Goal: Information Seeking & Learning: Find contact information

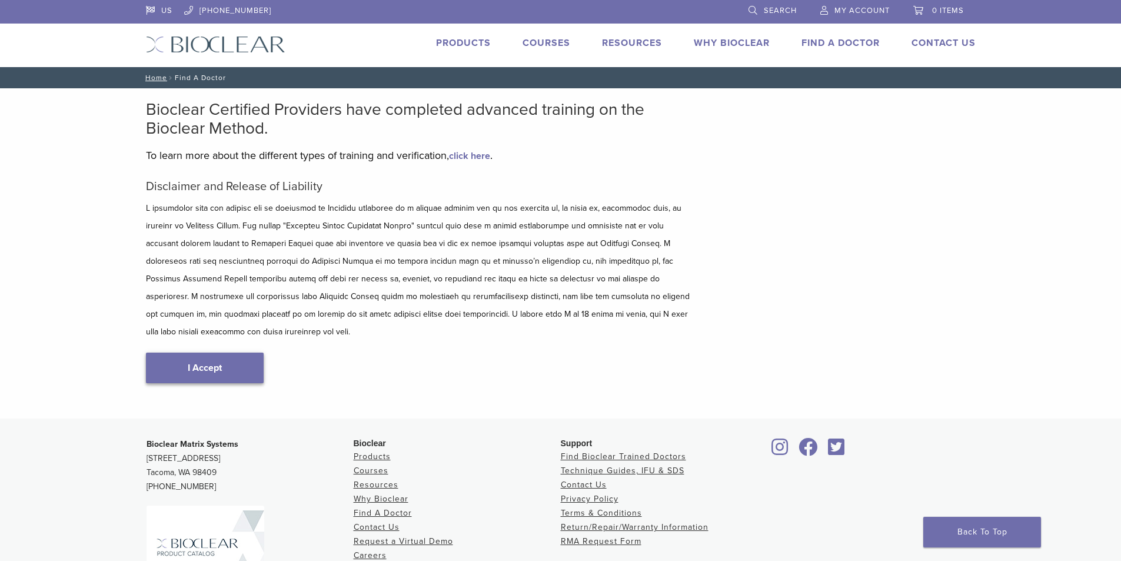
click at [209, 352] on link "I Accept" at bounding box center [205, 367] width 118 height 31
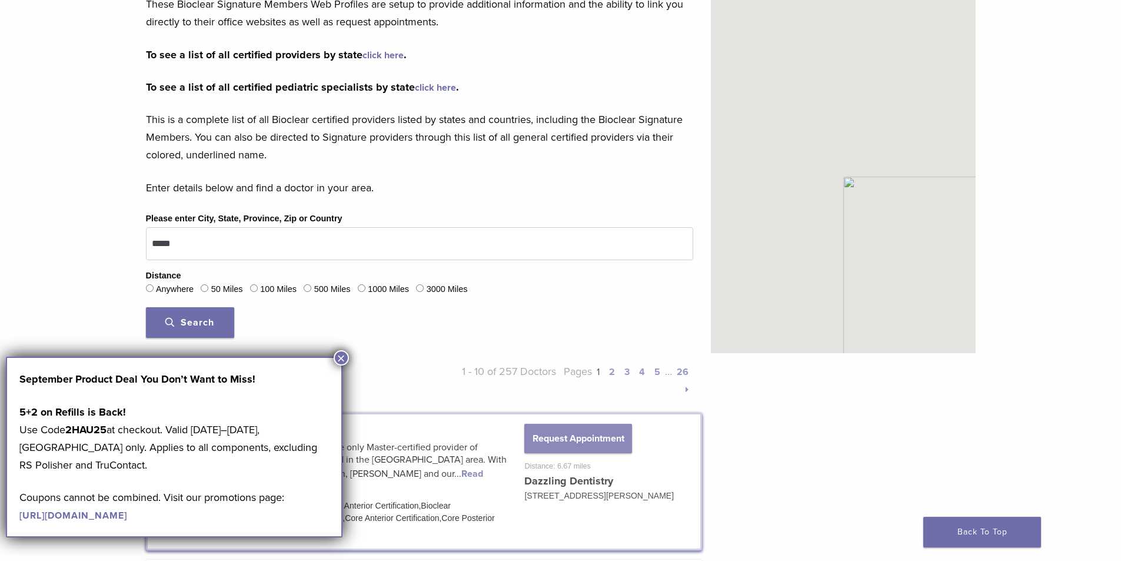
scroll to position [235, 0]
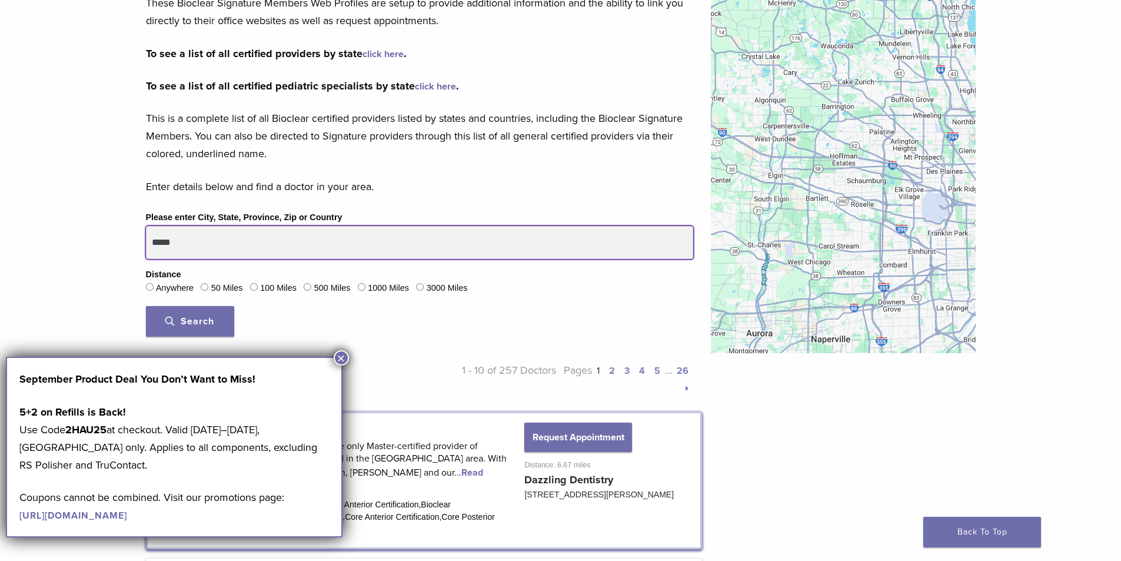
click at [235, 236] on input "*****" at bounding box center [419, 242] width 547 height 33
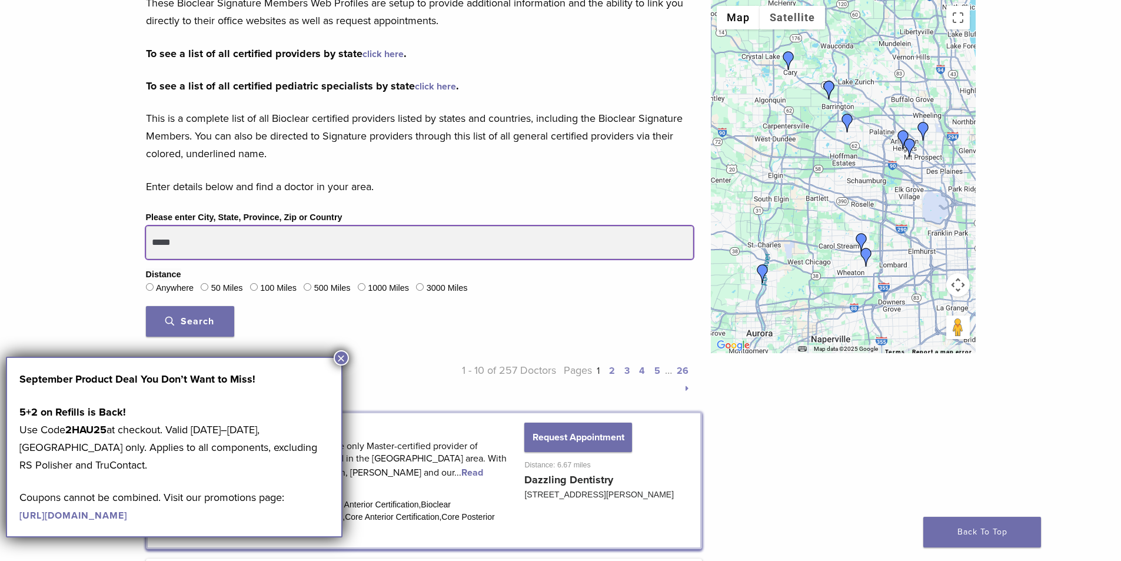
drag, startPoint x: 215, startPoint y: 245, endPoint x: 3, endPoint y: 229, distance: 212.4
type input "******"
click at [146, 306] on button "Search" at bounding box center [190, 321] width 88 height 31
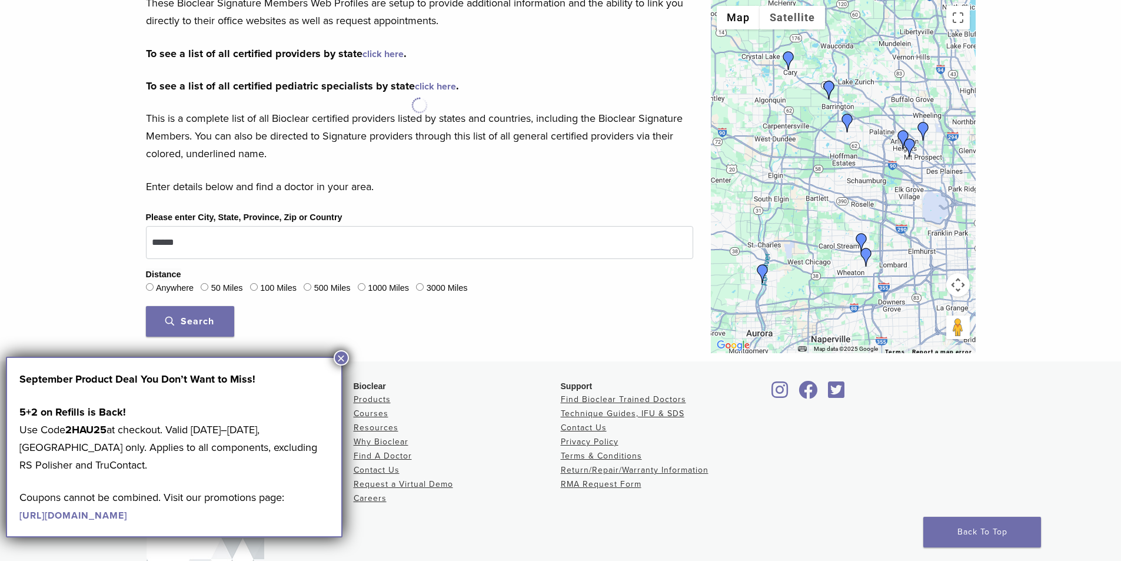
click at [181, 312] on button "Search" at bounding box center [190, 321] width 88 height 31
click at [343, 359] on button "×" at bounding box center [341, 357] width 15 height 15
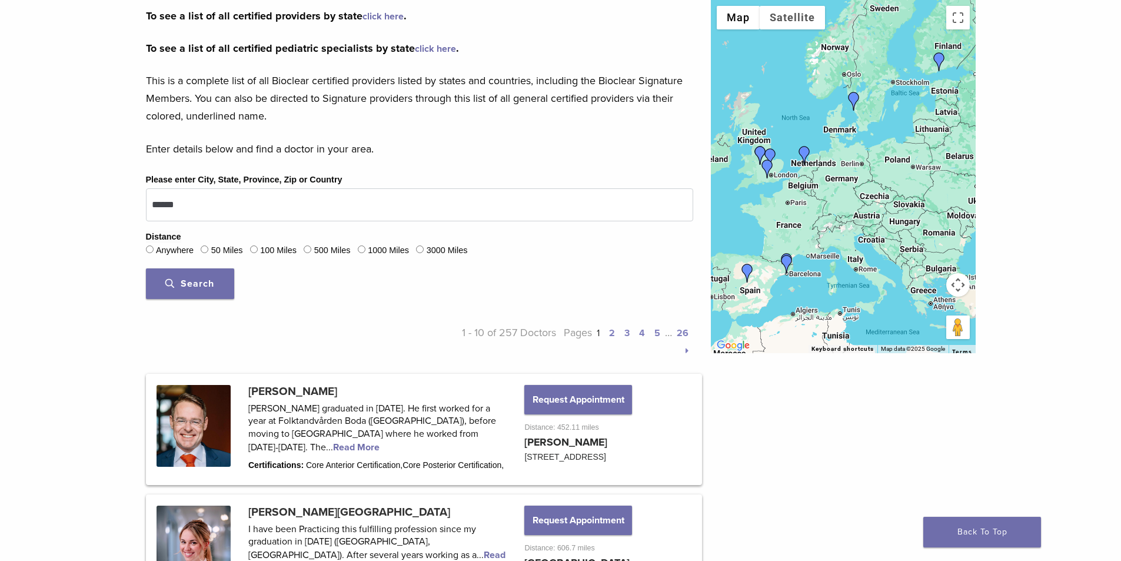
scroll to position [294, 0]
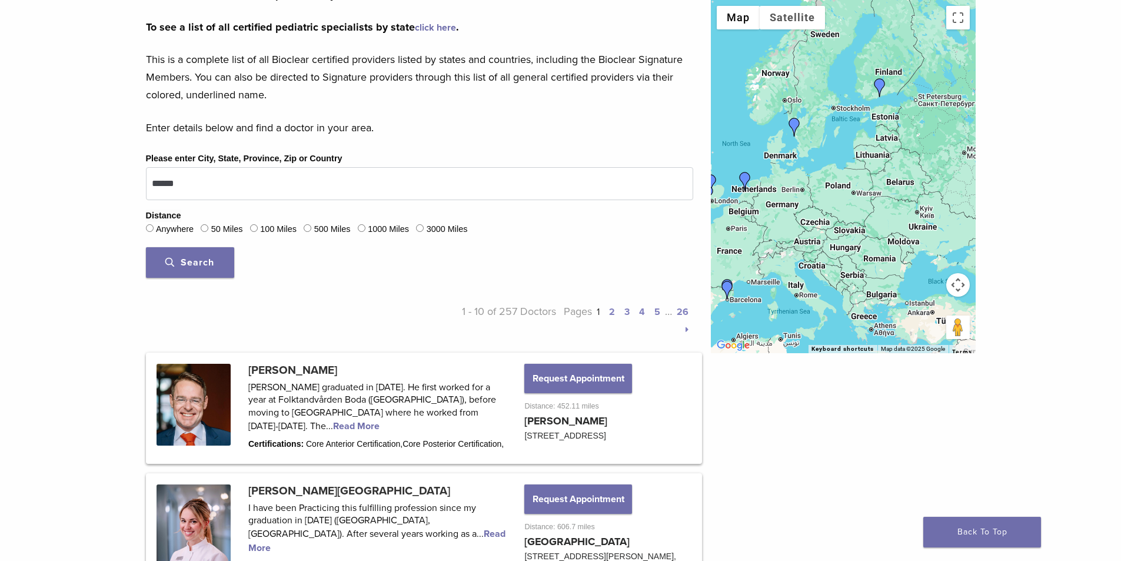
drag, startPoint x: 841, startPoint y: 217, endPoint x: 780, endPoint y: 243, distance: 65.9
click at [780, 243] on div at bounding box center [843, 176] width 265 height 353
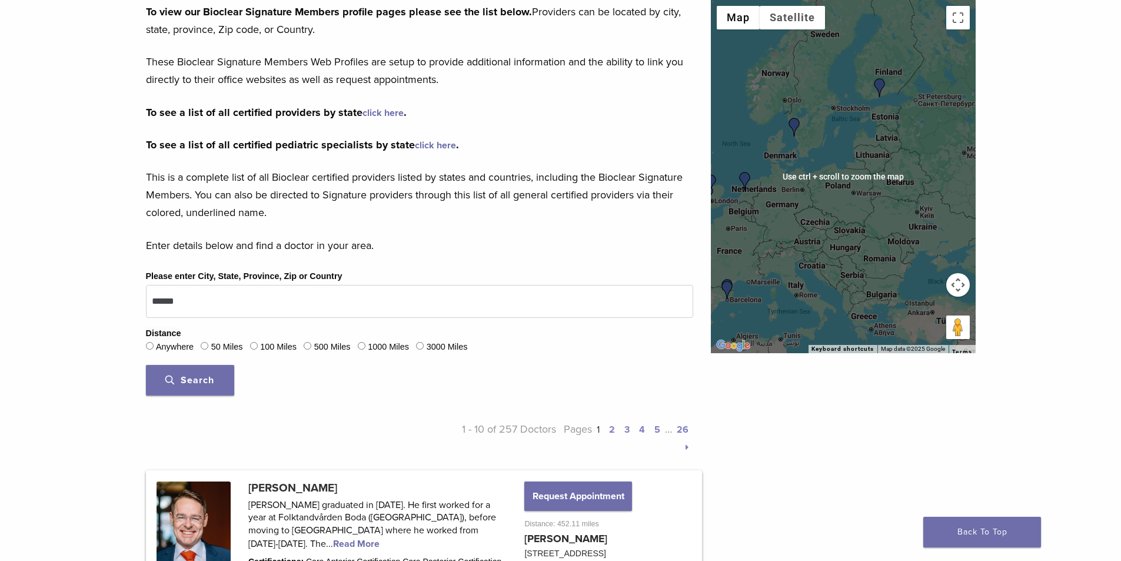
click at [855, 206] on div at bounding box center [843, 176] width 265 height 353
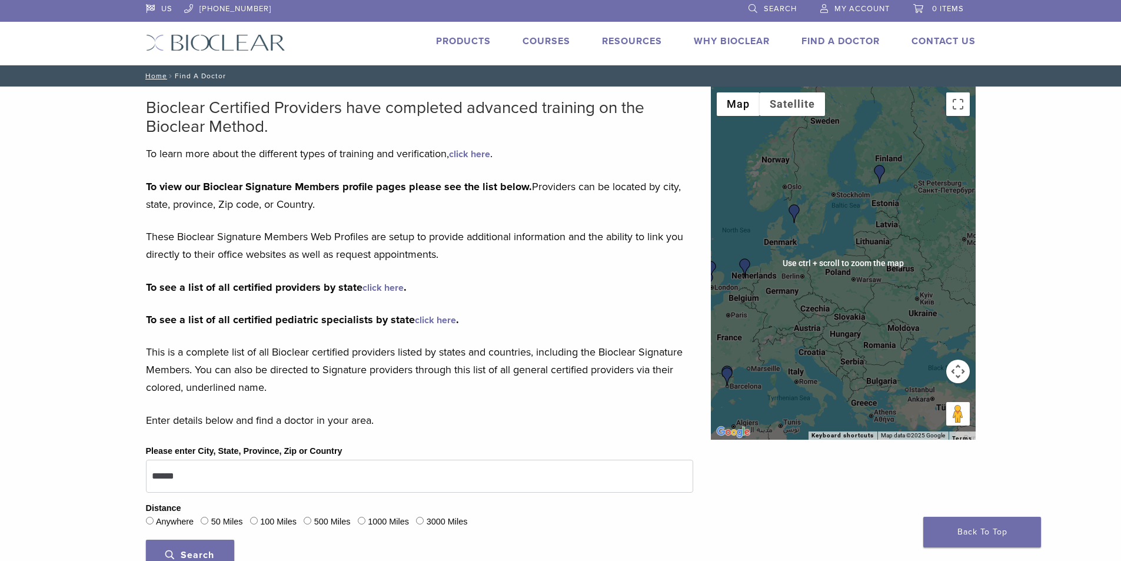
scroll to position [0, 0]
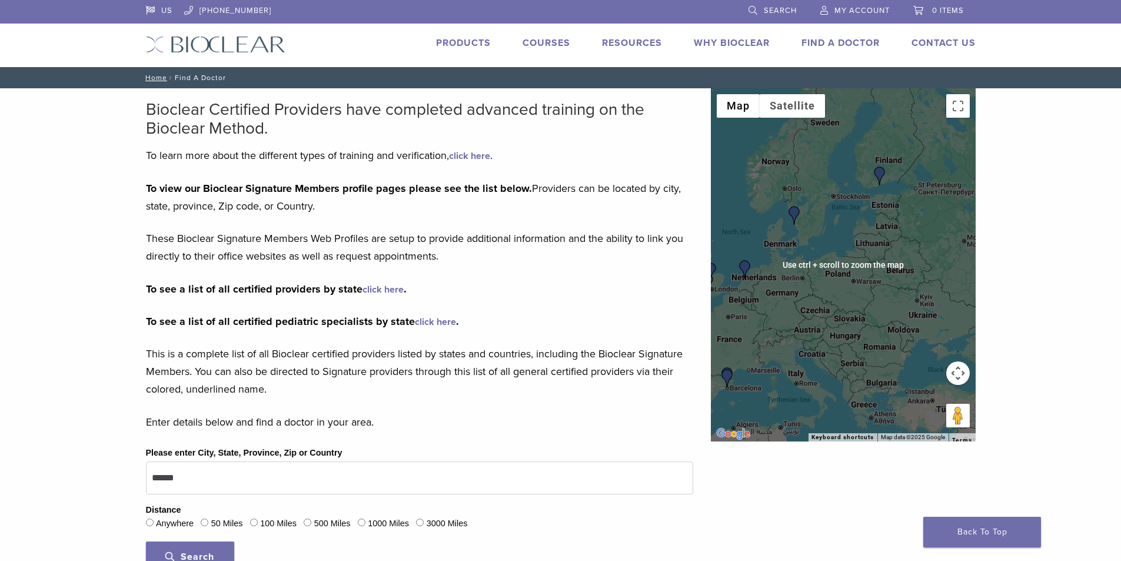
click at [874, 271] on div at bounding box center [843, 264] width 265 height 353
click at [853, 295] on div at bounding box center [843, 264] width 265 height 353
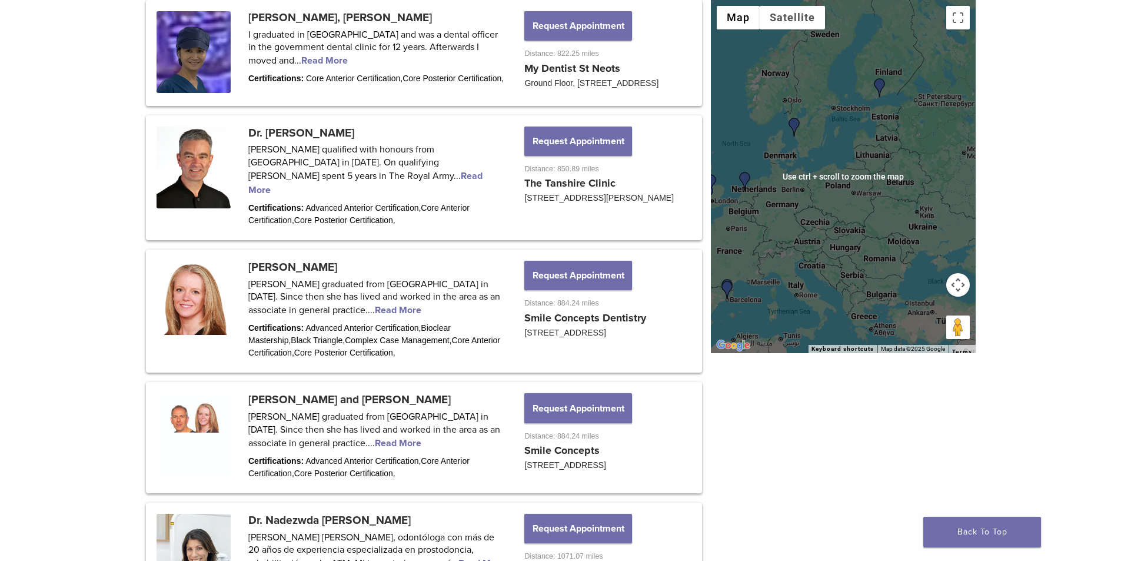
scroll to position [1000, 0]
